Goal: Task Accomplishment & Management: Complete application form

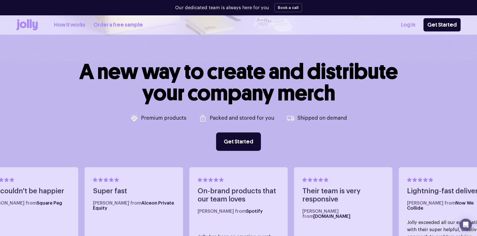
scroll to position [205, 0]
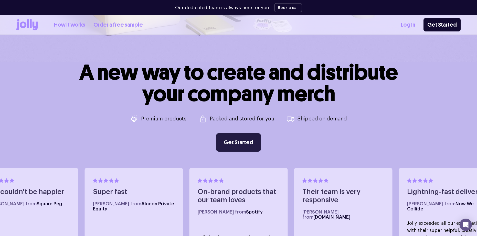
click at [250, 145] on link "Get Started" at bounding box center [238, 142] width 45 height 18
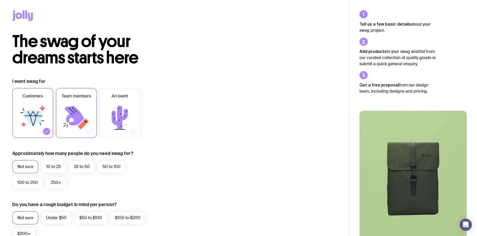
click at [90, 107] on icon at bounding box center [76, 117] width 31 height 31
click at [0, 0] on input "Team members" at bounding box center [0, 0] width 0 height 0
click at [90, 107] on icon at bounding box center [76, 117] width 31 height 31
click at [0, 0] on input "Team members" at bounding box center [0, 0] width 0 height 0
click at [81, 120] on icon at bounding box center [74, 116] width 19 height 20
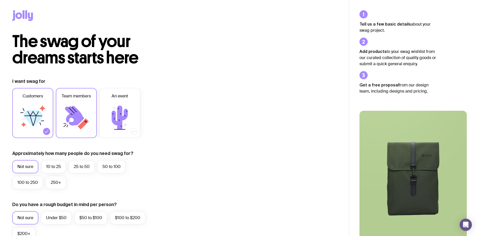
click at [0, 0] on input "Team members" at bounding box center [0, 0] width 0 height 0
click at [40, 120] on icon at bounding box center [32, 117] width 31 height 31
click at [0, 0] on input "Customers" at bounding box center [0, 0] width 0 height 0
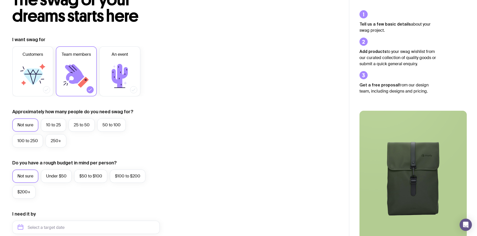
scroll to position [51, 0]
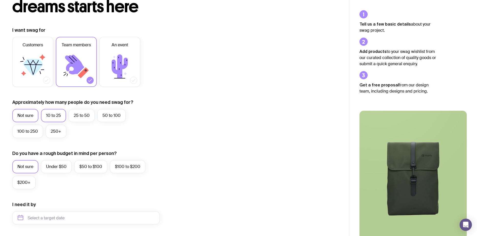
click at [48, 116] on label "10 to 25" at bounding box center [53, 115] width 25 height 13
click at [0, 0] on input "10 to 25" at bounding box center [0, 0] width 0 height 0
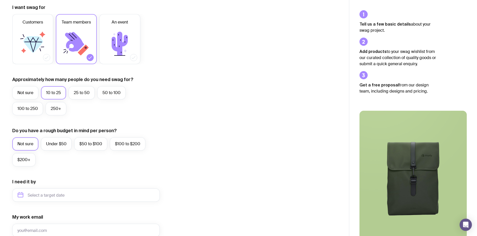
scroll to position [77, 0]
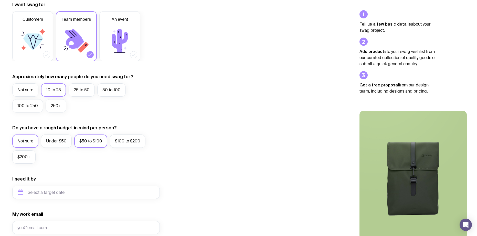
click at [82, 145] on label "$50 to $100" at bounding box center [90, 141] width 33 height 13
click at [0, 0] on input "$50 to $100" at bounding box center [0, 0] width 0 height 0
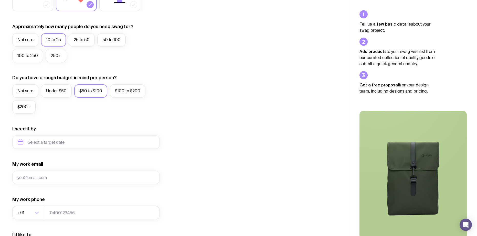
scroll to position [128, 0]
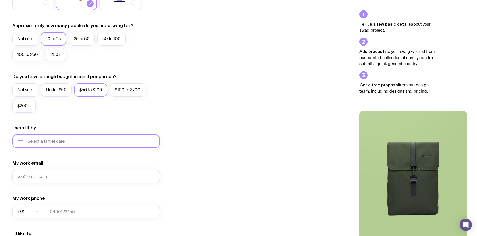
click at [95, 142] on input "text" at bounding box center [86, 141] width 148 height 13
click at [61, 202] on button "Dec" at bounding box center [66, 204] width 19 height 10
type input "December 2025"
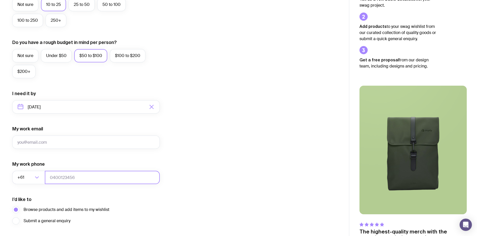
scroll to position [199, 0]
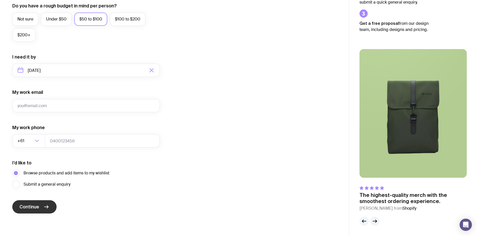
click at [48, 211] on button "Continue" at bounding box center [34, 207] width 44 height 13
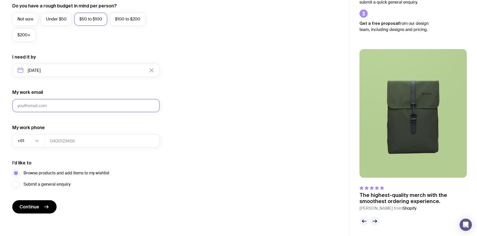
click at [96, 107] on input "My work email" at bounding box center [86, 105] width 148 height 13
type input "mitchelloriginal@gmail.com"
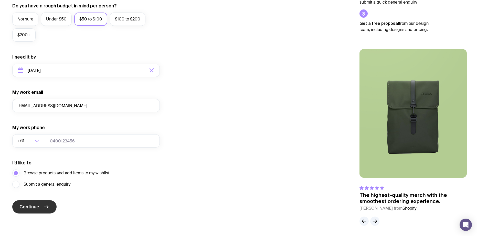
click at [46, 207] on icon "submit" at bounding box center [47, 207] width 4 height 0
click at [82, 139] on input "tel" at bounding box center [102, 140] width 115 height 13
type input "61433535410"
click at [43, 207] on icon "submit" at bounding box center [46, 207] width 6 height 6
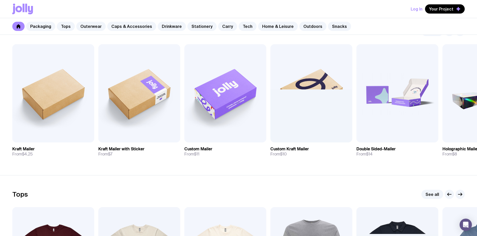
scroll to position [102, 0]
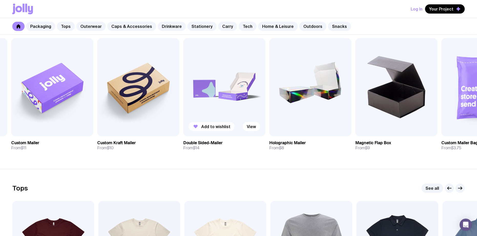
drag, startPoint x: 400, startPoint y: 114, endPoint x: 205, endPoint y: 127, distance: 195.1
click at [205, 127] on div "Add to wishlist View" at bounding box center [224, 87] width 82 height 98
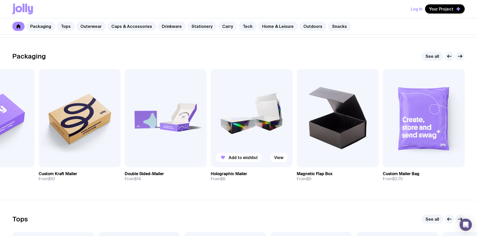
scroll to position [77, 0]
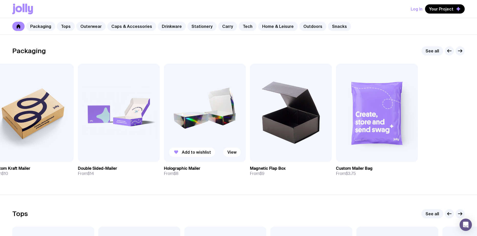
drag, startPoint x: 341, startPoint y: 132, endPoint x: 226, endPoint y: 135, distance: 114.8
click at [250, 135] on img at bounding box center [291, 113] width 82 height 98
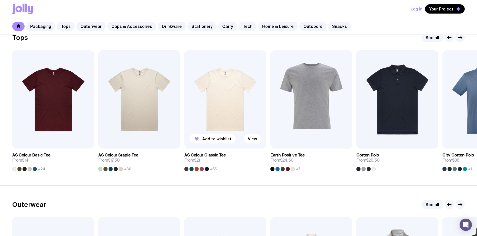
scroll to position [256, 0]
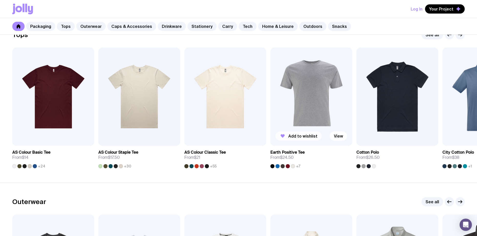
drag, startPoint x: 375, startPoint y: 107, endPoint x: 77, endPoint y: 141, distance: 299.1
click at [357, 138] on div "Add to wishlist View" at bounding box center [398, 97] width 82 height 98
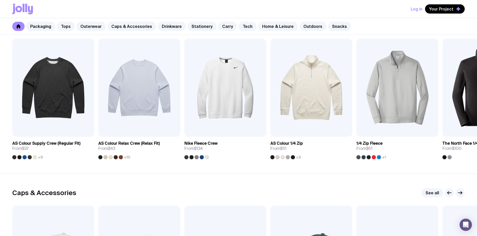
scroll to position [436, 0]
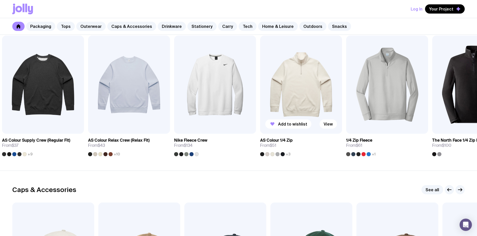
drag, startPoint x: 394, startPoint y: 83, endPoint x: 89, endPoint y: 118, distance: 306.8
click at [346, 119] on img at bounding box center [387, 85] width 82 height 98
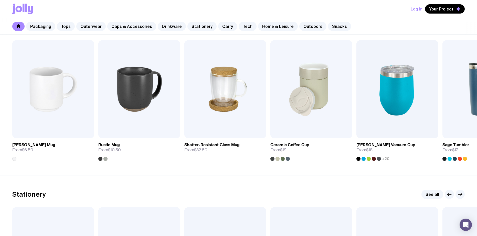
scroll to position [769, 0]
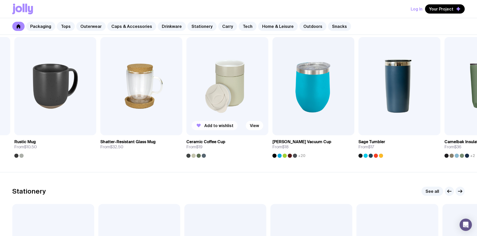
drag, startPoint x: 343, startPoint y: 105, endPoint x: 30, endPoint y: 126, distance: 313.7
click at [187, 126] on img at bounding box center [228, 86] width 82 height 98
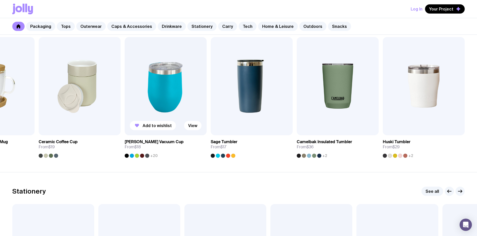
drag, startPoint x: 108, startPoint y: 85, endPoint x: 351, endPoint y: 76, distance: 243.5
click at [307, 78] on div "Add to wishlist View Stella Stackable Mug From $6.50 Add to wishlist View Rusti…" at bounding box center [238, 97] width 453 height 121
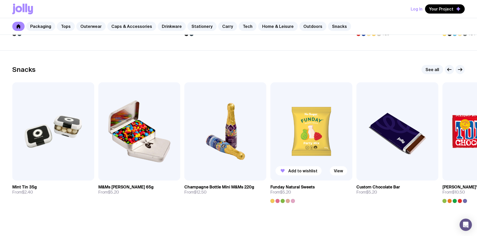
scroll to position [1742, 0]
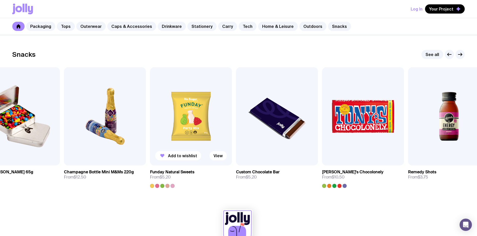
drag, startPoint x: 303, startPoint y: 122, endPoint x: 172, endPoint y: 126, distance: 130.7
click at [172, 126] on img at bounding box center [191, 116] width 82 height 98
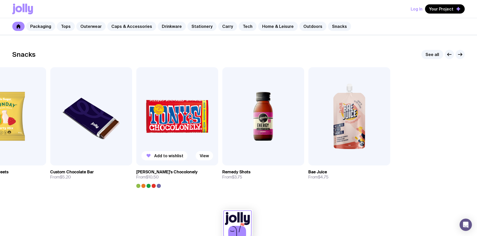
drag, startPoint x: 332, startPoint y: 125, endPoint x: 192, endPoint y: 127, distance: 140.1
click at [192, 127] on div "Add to wishlist View Mint Tin 35g From $2.40 Add to wishlist View M&Ms Tin 65g …" at bounding box center [238, 127] width 453 height 121
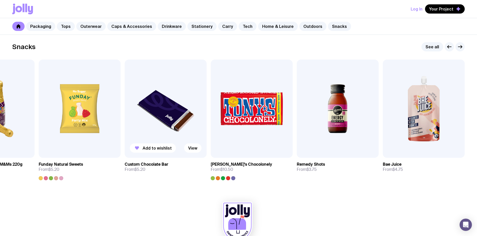
scroll to position [1765, 0]
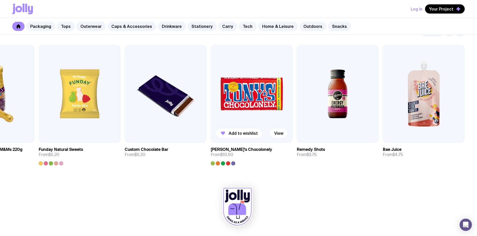
click at [222, 164] on div at bounding box center [223, 164] width 4 height 4
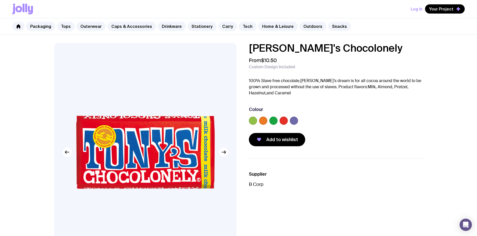
click at [274, 119] on label at bounding box center [274, 121] width 8 height 8
click at [0, 0] on input "radio" at bounding box center [0, 0] width 0 height 0
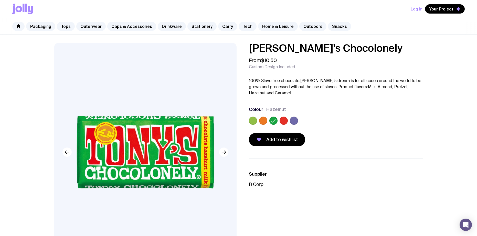
click at [266, 121] on label at bounding box center [263, 121] width 8 height 8
click at [0, 0] on input "radio" at bounding box center [0, 0] width 0 height 0
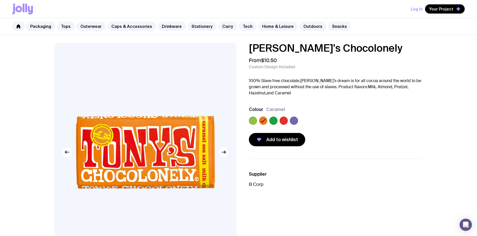
click at [254, 123] on label at bounding box center [253, 121] width 8 height 8
click at [0, 0] on input "radio" at bounding box center [0, 0] width 0 height 0
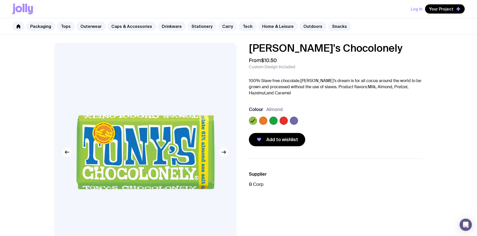
click at [283, 121] on label at bounding box center [284, 121] width 8 height 8
click at [0, 0] on input "radio" at bounding box center [0, 0] width 0 height 0
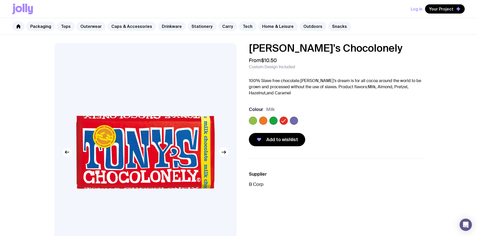
click at [297, 121] on label at bounding box center [294, 121] width 8 height 8
click at [0, 0] on input "radio" at bounding box center [0, 0] width 0 height 0
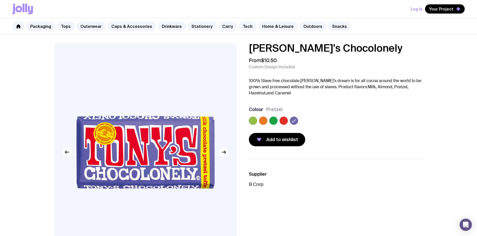
click at [287, 121] on label at bounding box center [284, 121] width 8 height 8
click at [0, 0] on input "radio" at bounding box center [0, 0] width 0 height 0
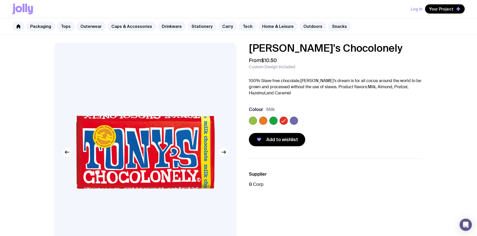
click at [295, 121] on label at bounding box center [294, 121] width 8 height 8
click at [0, 0] on input "radio" at bounding box center [0, 0] width 0 height 0
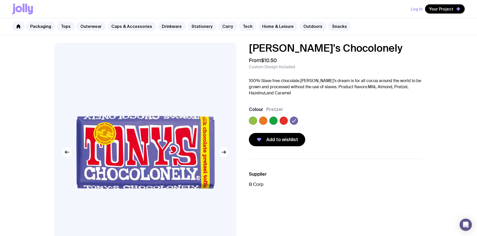
click at [272, 123] on label at bounding box center [274, 121] width 8 height 8
click at [0, 0] on input "radio" at bounding box center [0, 0] width 0 height 0
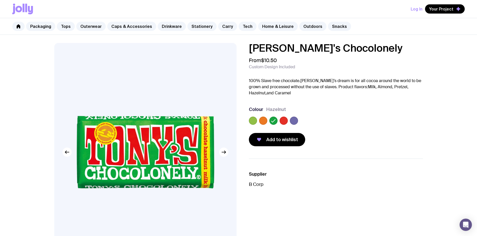
click at [285, 122] on label at bounding box center [284, 121] width 8 height 8
click at [0, 0] on input "radio" at bounding box center [0, 0] width 0 height 0
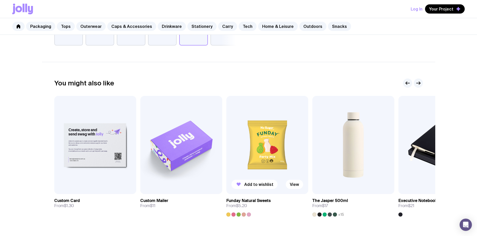
scroll to position [256, 0]
